Goal: Find specific page/section: Find specific page/section

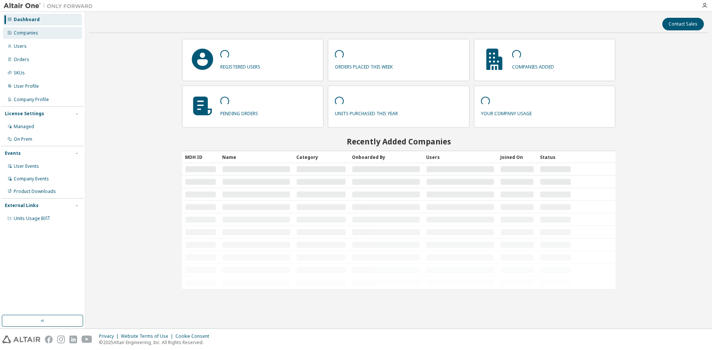
click at [27, 34] on div "Companies" at bounding box center [26, 33] width 24 height 6
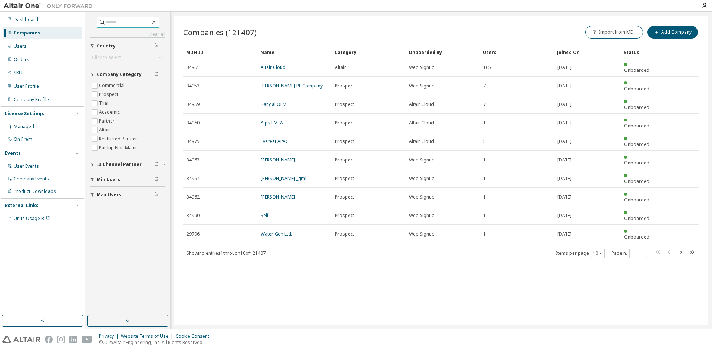
click at [106, 21] on input "text" at bounding box center [128, 22] width 44 height 7
paste input "**********"
type input "**********"
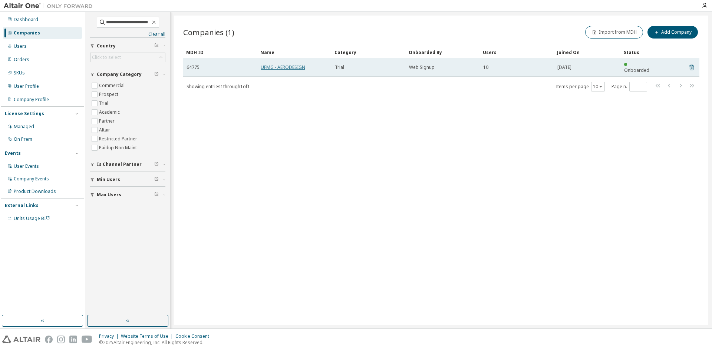
click at [289, 65] on link "UFMG - AERODESIGN" at bounding box center [283, 67] width 44 height 6
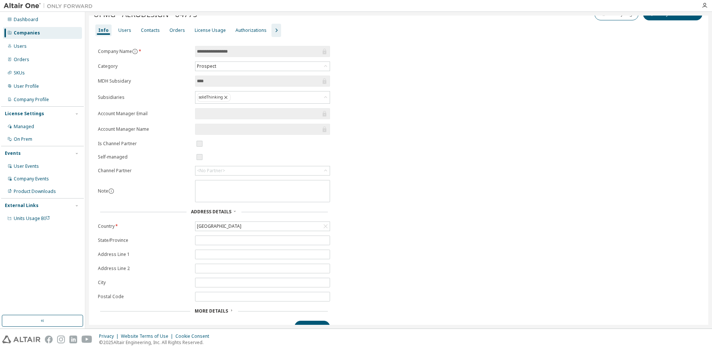
scroll to position [27, 0]
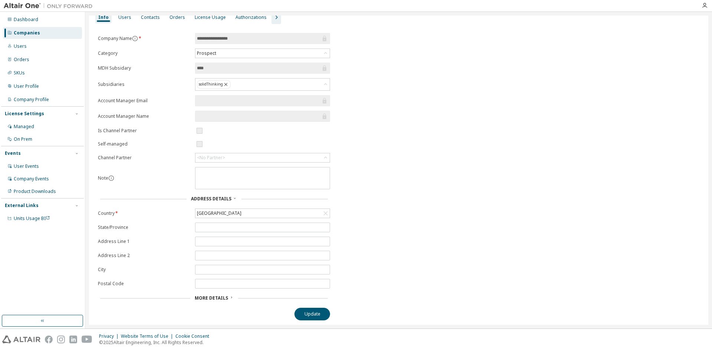
click at [203, 300] on span "More Details" at bounding box center [211, 298] width 33 height 6
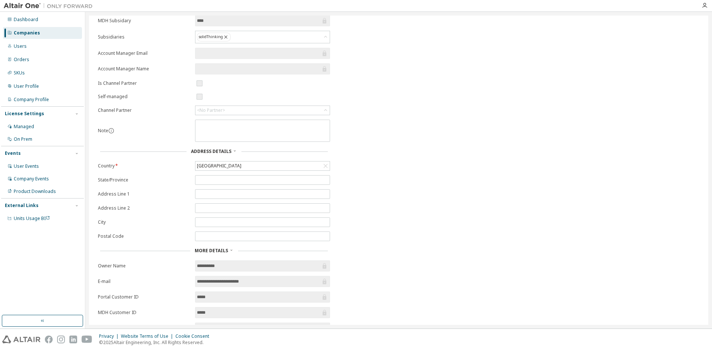
scroll to position [0, 0]
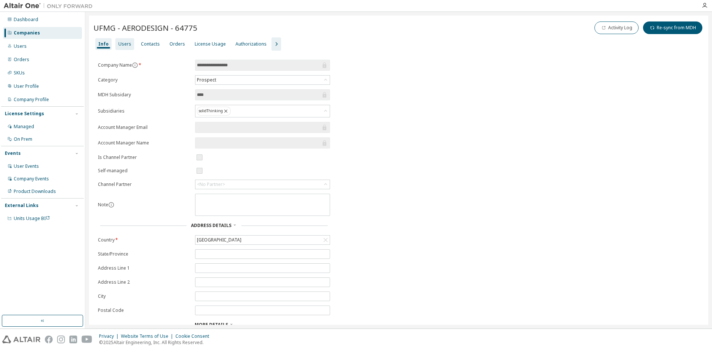
click at [121, 47] on div "Users" at bounding box center [124, 44] width 19 height 12
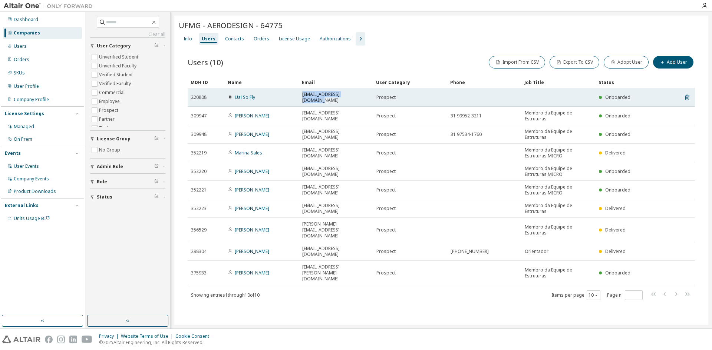
drag, startPoint x: 361, startPoint y: 97, endPoint x: 302, endPoint y: 97, distance: 59.7
click at [302, 97] on td "[EMAIL_ADDRESS][DOMAIN_NAME]" at bounding box center [336, 97] width 74 height 19
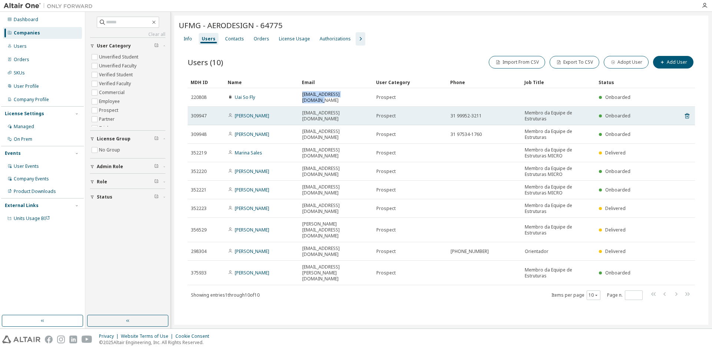
copy span "[EMAIL_ADDRESS][DOMAIN_NAME]"
